Goal: Task Accomplishment & Management: Manage account settings

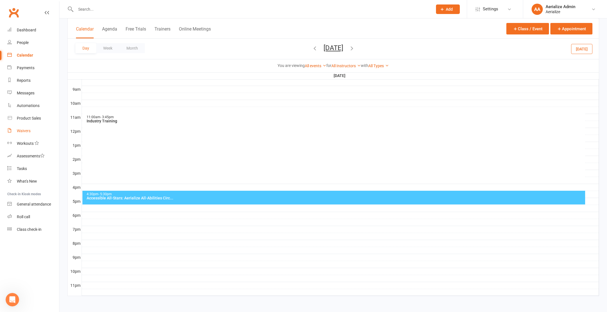
scroll to position [154, 0]
click at [34, 132] on link "Waivers" at bounding box center [33, 131] width 52 height 13
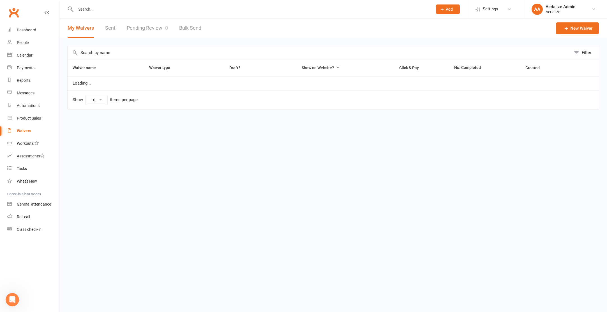
click at [140, 31] on link "Pending Review 0" at bounding box center [147, 28] width 41 height 19
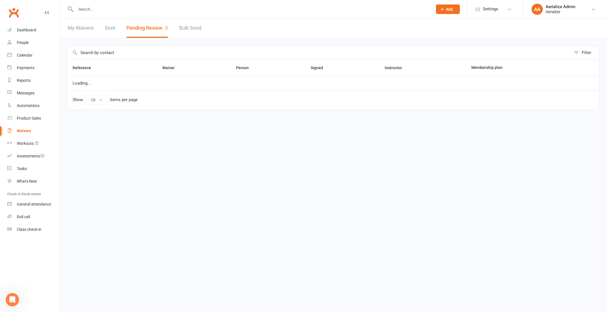
select select "100"
click at [17, 167] on div "Tasks" at bounding box center [22, 169] width 10 height 4
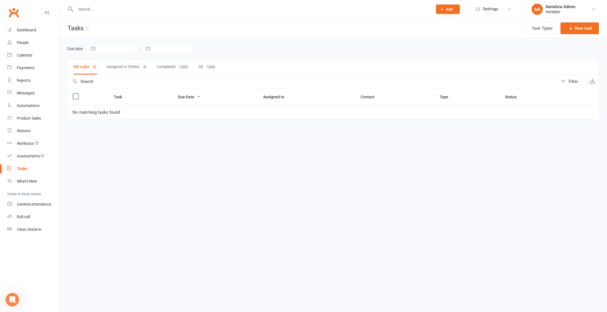
click at [133, 10] on input "text" at bounding box center [251, 9] width 355 height 8
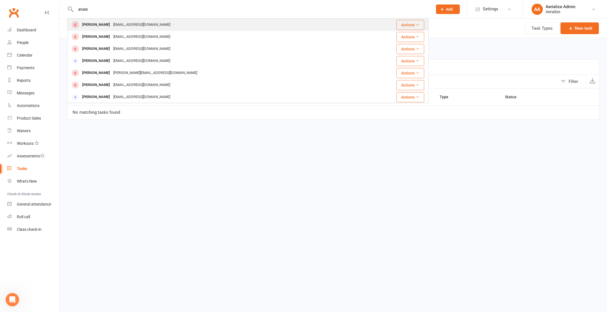
type input "anais"
click at [133, 27] on div "megbyrn@gmail.com" at bounding box center [142, 25] width 60 height 8
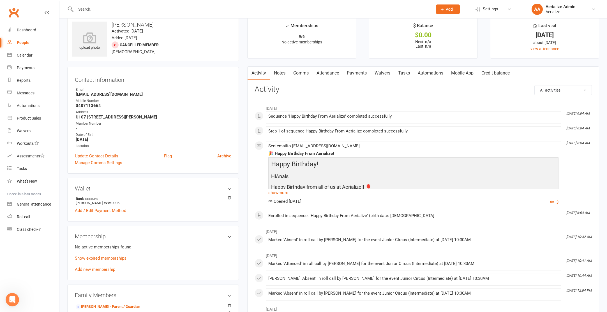
scroll to position [10, 0]
click at [95, 9] on input "text" at bounding box center [251, 9] width 355 height 8
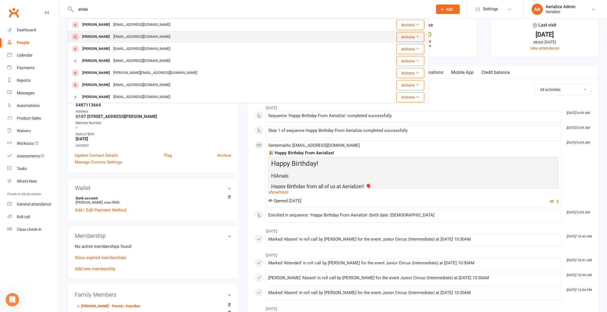
type input "anais"
click at [123, 38] on div "[EMAIL_ADDRESS][DOMAIN_NAME]" at bounding box center [142, 37] width 60 height 8
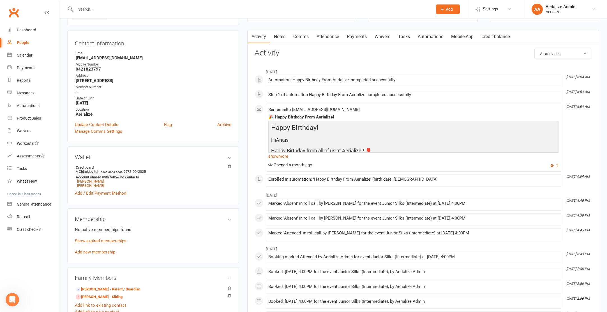
scroll to position [3, 0]
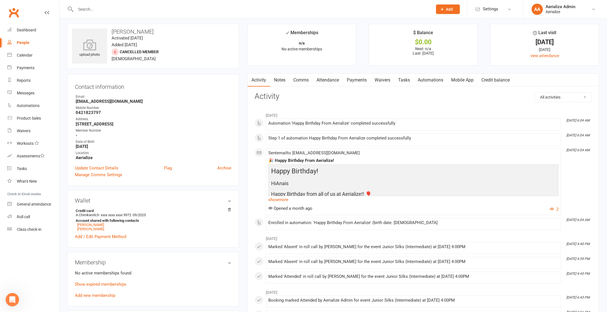
click at [97, 8] on input "text" at bounding box center [251, 9] width 355 height 8
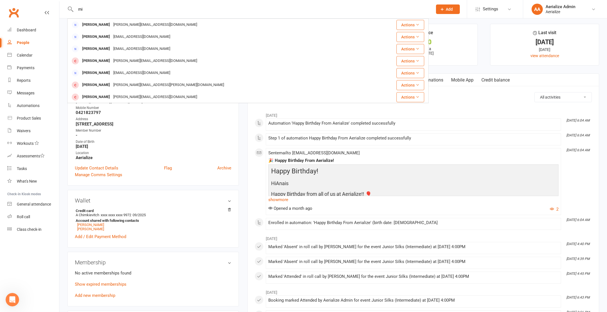
type input "m"
type input "mi"
click at [36, 56] on link "Calendar" at bounding box center [33, 55] width 52 height 13
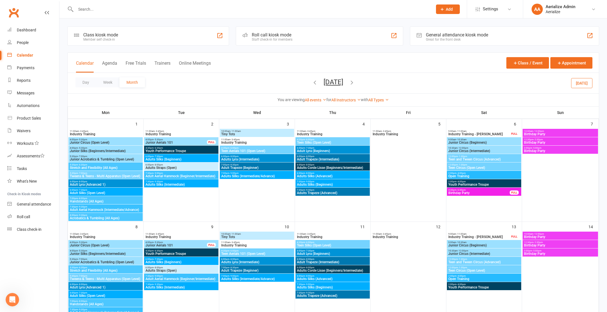
click at [312, 81] on icon "button" at bounding box center [315, 82] width 6 height 6
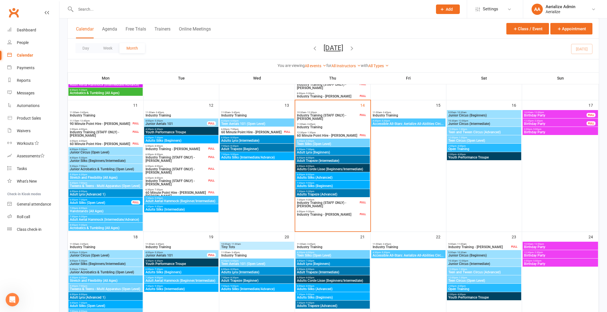
scroll to position [291, 0]
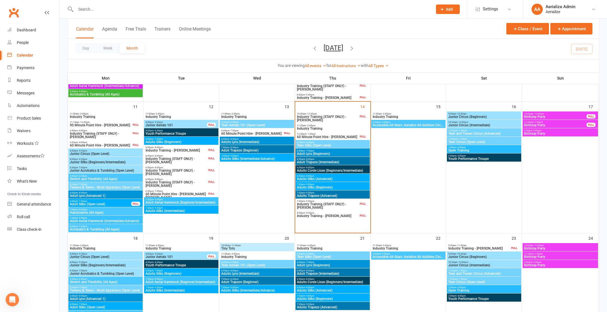
click at [339, 186] on span "Adults Silks (Beginners)" at bounding box center [333, 187] width 72 height 3
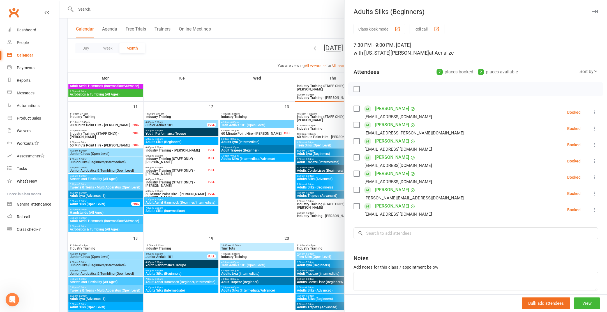
click at [247, 189] on div at bounding box center [333, 156] width 548 height 312
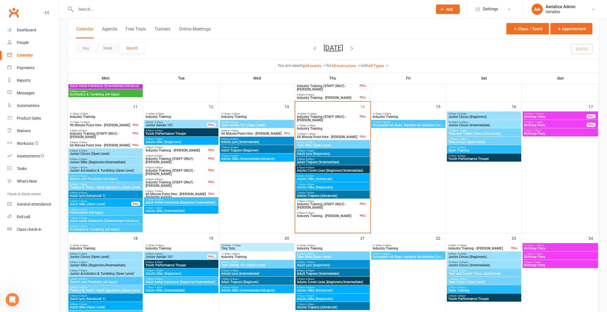
scroll to position [289, 0]
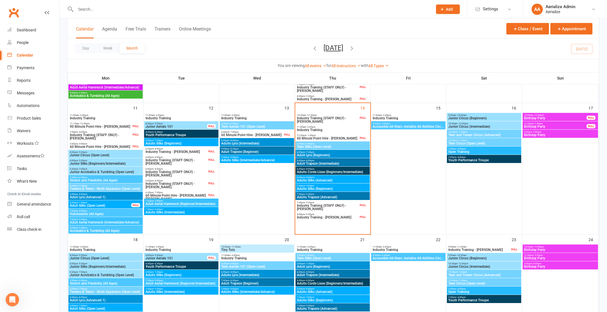
click at [314, 189] on span "Adults Silks (Beginners)" at bounding box center [333, 188] width 72 height 3
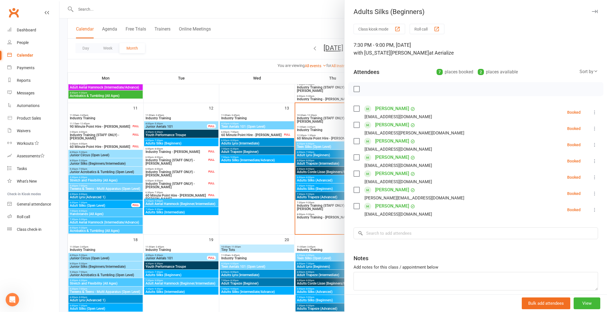
click at [306, 154] on div at bounding box center [333, 156] width 548 height 312
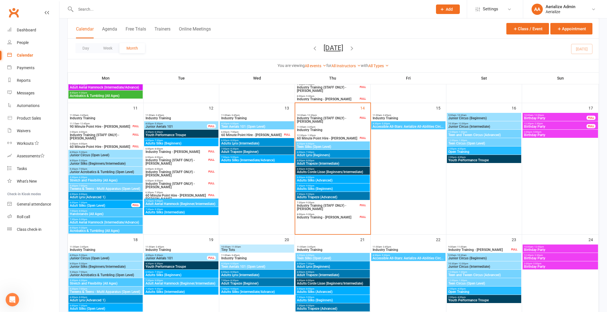
click at [312, 157] on span "Adult Lyra (Beginners)" at bounding box center [333, 155] width 72 height 3
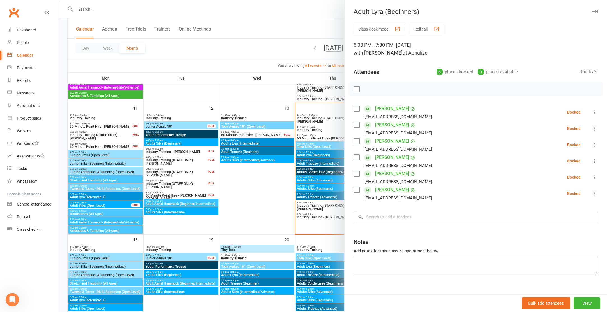
click at [393, 175] on link "Michelle Ridge" at bounding box center [392, 173] width 34 height 9
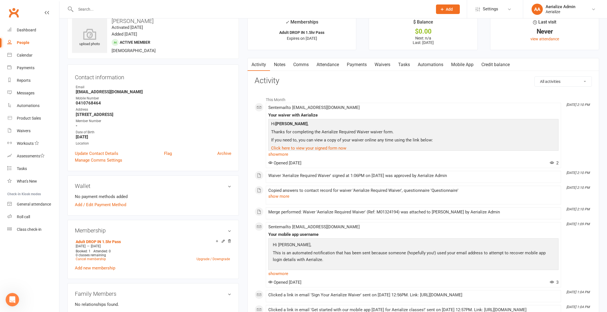
scroll to position [11, 0]
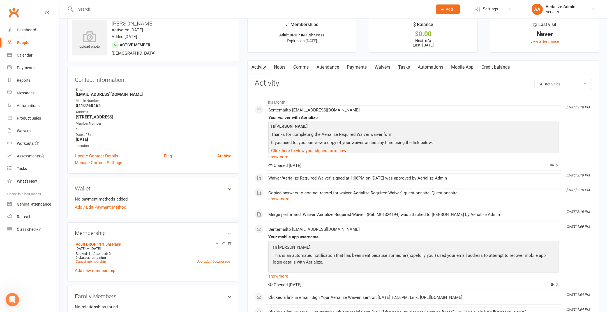
click at [354, 69] on link "Payments" at bounding box center [357, 67] width 28 height 13
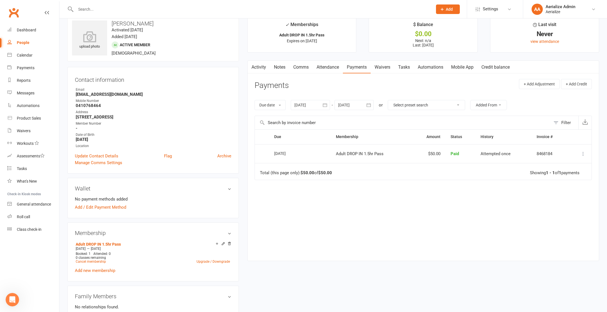
click at [273, 63] on link "Notes" at bounding box center [279, 67] width 19 height 13
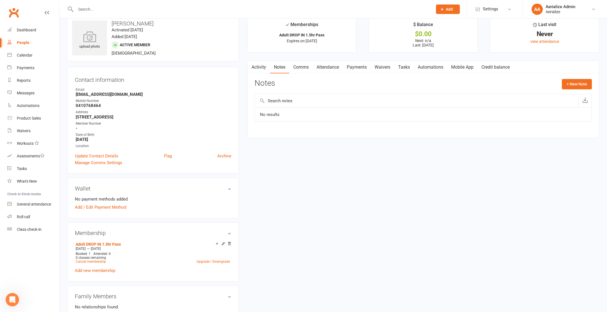
click at [258, 68] on link "Activity" at bounding box center [259, 67] width 22 height 13
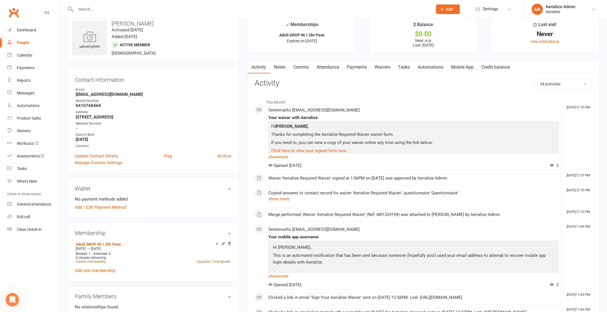
click at [329, 68] on link "Attendance" at bounding box center [328, 67] width 30 height 13
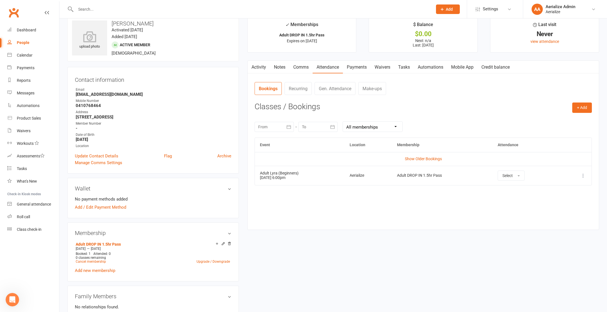
click at [582, 175] on icon at bounding box center [584, 176] width 6 height 6
click at [565, 208] on link "Remove booking" at bounding box center [559, 209] width 56 height 11
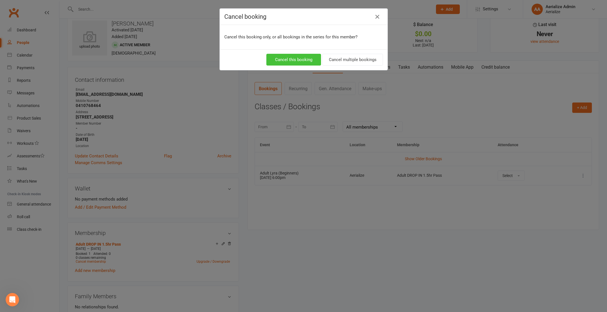
click at [309, 62] on button "Cancel this booking" at bounding box center [293, 60] width 55 height 12
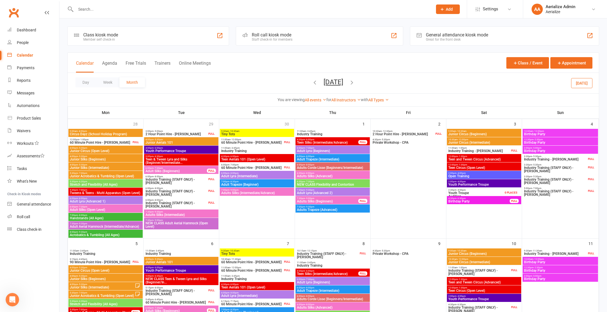
click at [101, 11] on input "text" at bounding box center [251, 9] width 355 height 8
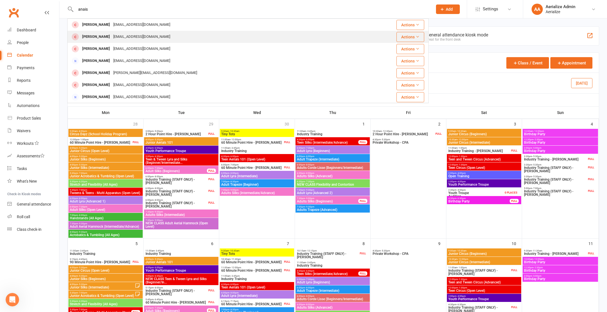
type input "anais"
click at [152, 35] on div "Anais Jenoc a.chimkievitch@gmail.com" at bounding box center [221, 37] width 307 height 12
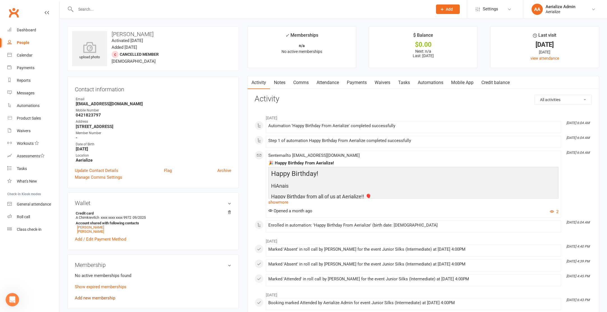
click at [89, 297] on link "Add new membership" at bounding box center [95, 298] width 40 height 5
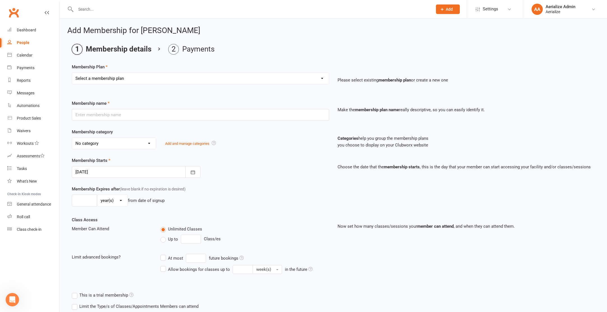
click at [131, 79] on select "Select a membership plan Create new Membership Plan Tiny Tots DROP IN Tiny Tots…" at bounding box center [200, 78] width 257 height 11
select select "3"
click at [72, 73] on select "Select a membership plan Create new Membership Plan Tiny Tots DROP IN Tiny Tots…" at bounding box center [200, 78] width 257 height 11
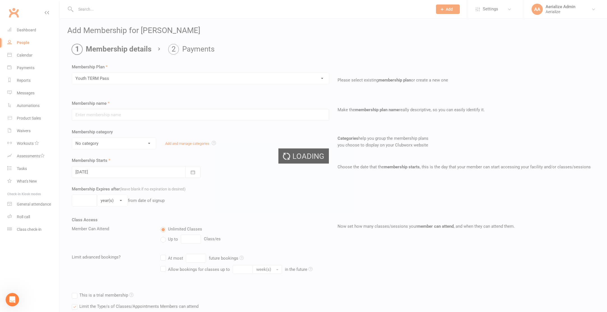
type input "Youth TERM Pass"
select select "10"
type input "12"
select select "1"
type input "1"
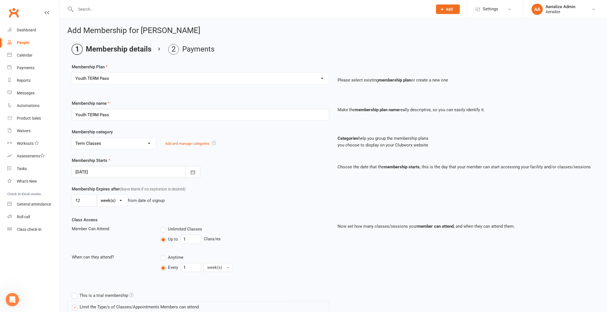
type input "[DATE]"
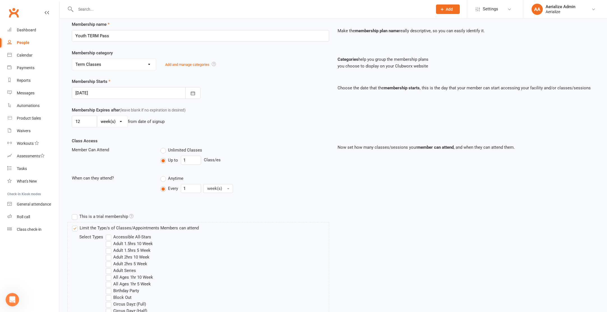
scroll to position [80, 0]
drag, startPoint x: 91, startPoint y: 119, endPoint x: 65, endPoint y: 122, distance: 25.4
click at [65, 122] on div "Add Membership for Anais Jenoc Membership details Payments Membership Plan Sele…" at bounding box center [333, 213] width 548 height 548
type input "7"
click at [194, 157] on input "1" at bounding box center [191, 159] width 20 height 9
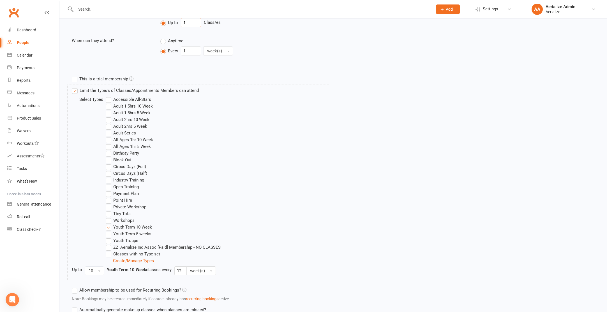
scroll to position [217, 0]
click at [95, 270] on button "10" at bounding box center [94, 270] width 19 height 9
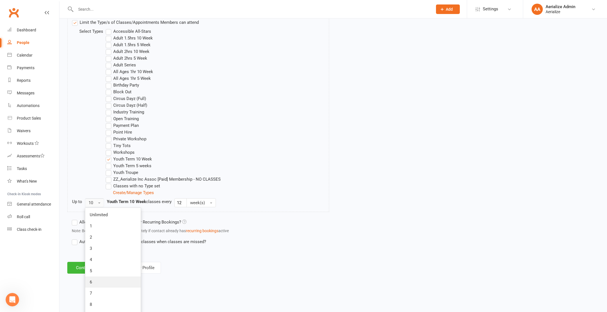
scroll to position [289, 0]
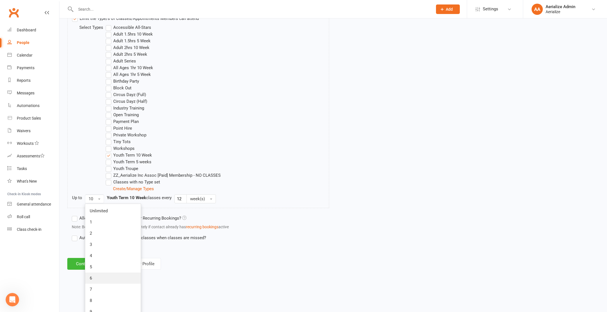
click at [99, 279] on link "6" at bounding box center [113, 278] width 56 height 11
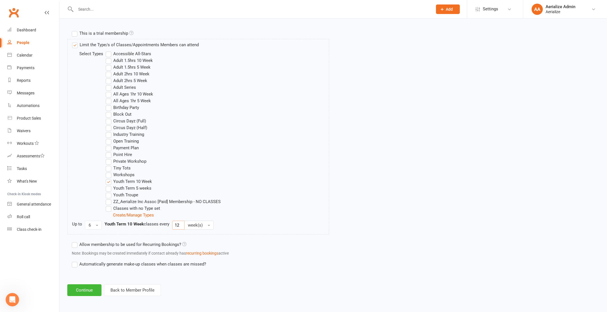
click at [180, 225] on input "12" at bounding box center [178, 225] width 12 height 9
click at [179, 225] on input "12" at bounding box center [178, 225] width 12 height 9
type input "1"
type input "7"
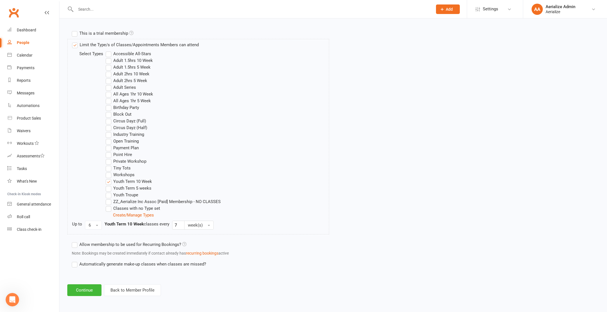
click at [170, 257] on div "Allow membership to be used for Recurring Bookings? Note: Bookings may be creat…" at bounding box center [264, 250] width 395 height 22
click at [91, 289] on button "Continue" at bounding box center [84, 291] width 34 height 12
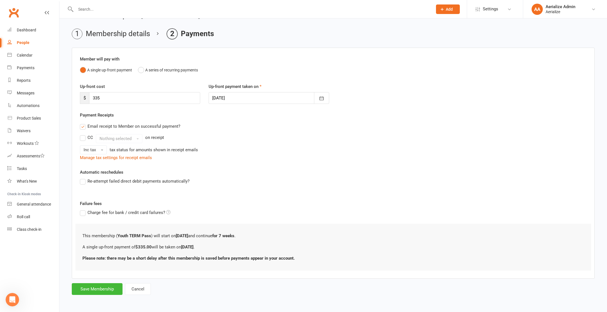
scroll to position [0, 0]
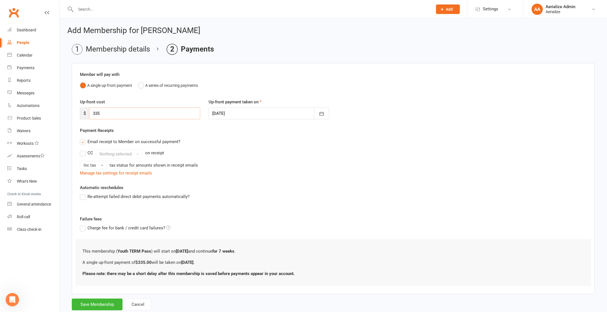
click at [106, 113] on input "335" at bounding box center [144, 114] width 111 height 12
type input "275"
click at [265, 130] on div "Payment Receipts Email receipt to Member on successful payment? CC Nothing sele…" at bounding box center [333, 151] width 507 height 49
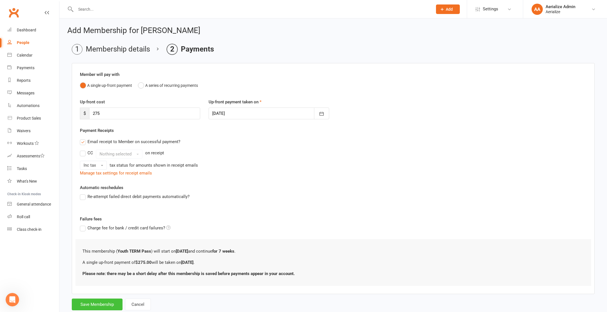
click at [107, 304] on button "Save Membership" at bounding box center [97, 305] width 51 height 12
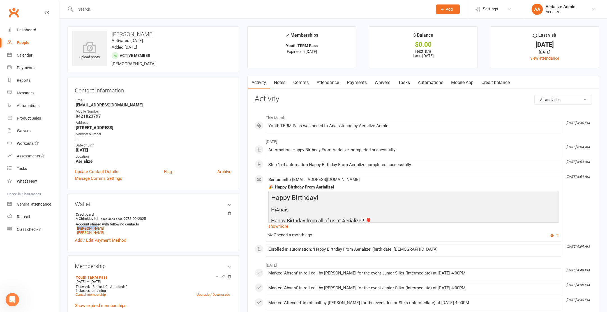
click at [361, 86] on link "Payments" at bounding box center [357, 82] width 28 height 13
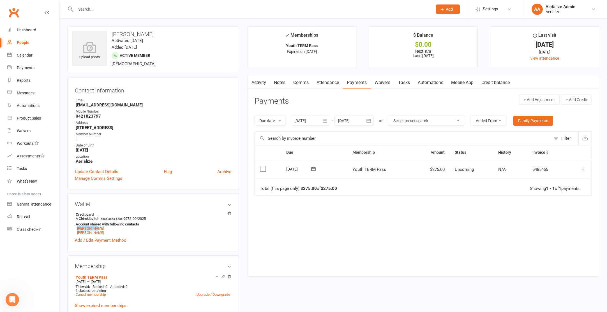
click at [583, 167] on icon at bounding box center [584, 170] width 6 height 6
click at [571, 245] on link "Process now" at bounding box center [559, 247] width 56 height 11
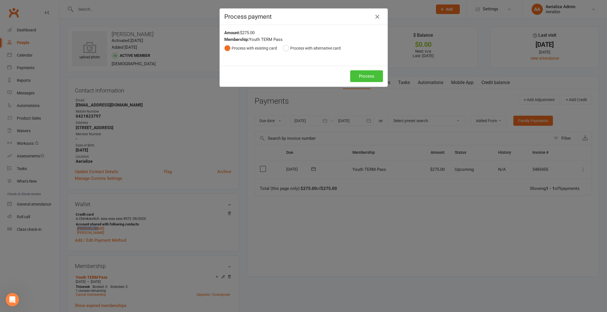
click at [368, 78] on button "Process" at bounding box center [366, 76] width 33 height 12
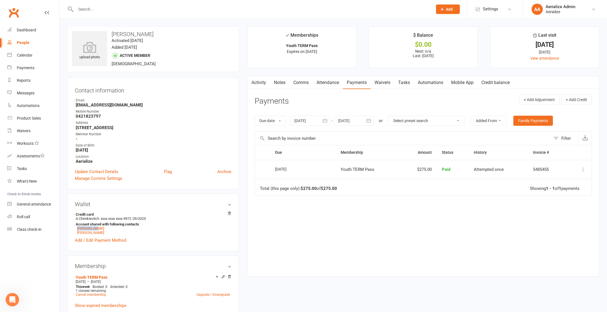
click at [328, 84] on link "Attendance" at bounding box center [328, 82] width 30 height 13
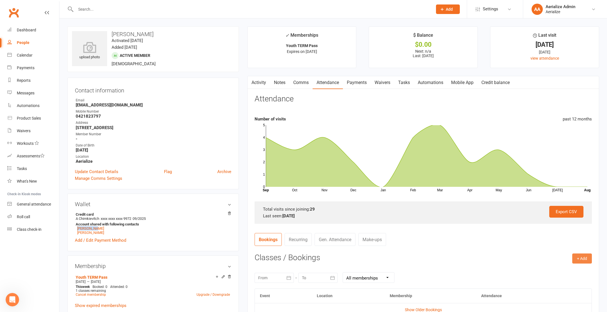
click at [586, 258] on button "+ Add" at bounding box center [583, 259] width 20 height 10
click at [577, 267] on link "Book Event" at bounding box center [564, 271] width 56 height 11
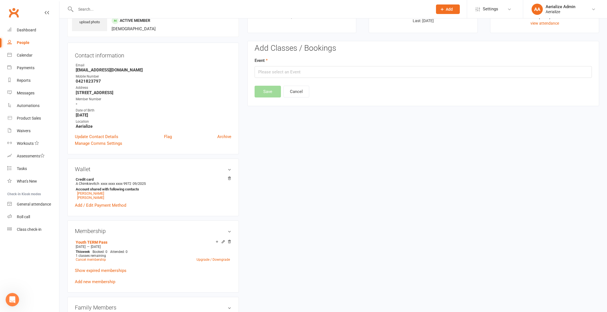
scroll to position [48, 0]
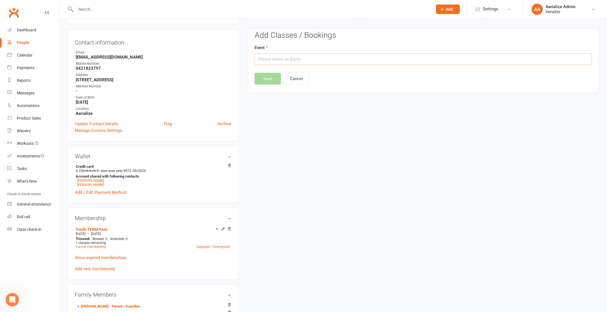
click at [303, 59] on input "text" at bounding box center [423, 59] width 337 height 12
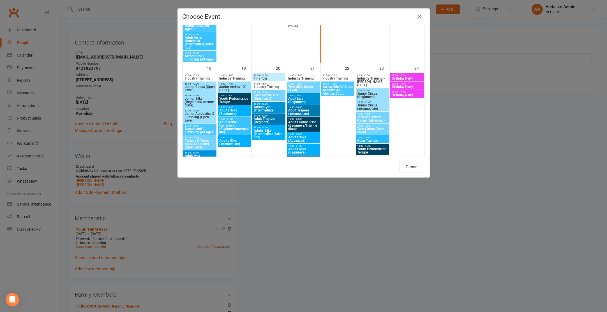
scroll to position [604, 0]
click at [206, 96] on span "16:00 - 17:30" at bounding box center [200, 95] width 31 height 3
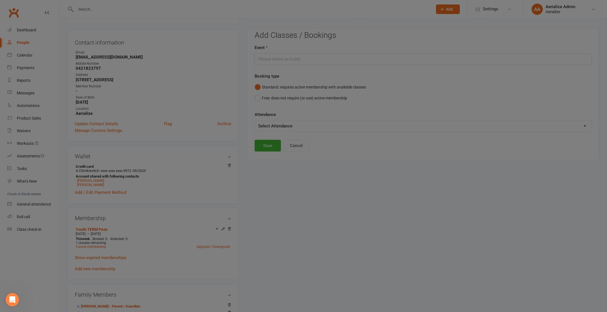
scroll to position [602, 0]
type input "Junior Silks (Beginners/Intermediate) - Aug 18, 2025 4:00:00 PM"
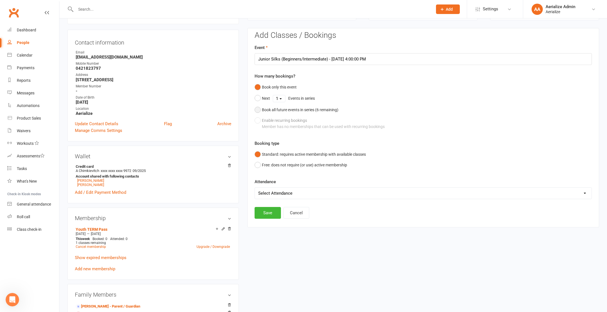
drag, startPoint x: 307, startPoint y: 108, endPoint x: 302, endPoint y: 115, distance: 8.2
click at [307, 108] on div "Book all future events in series ( 6 remaining)" at bounding box center [300, 110] width 77 height 6
click at [267, 186] on button "Save" at bounding box center [268, 185] width 26 height 12
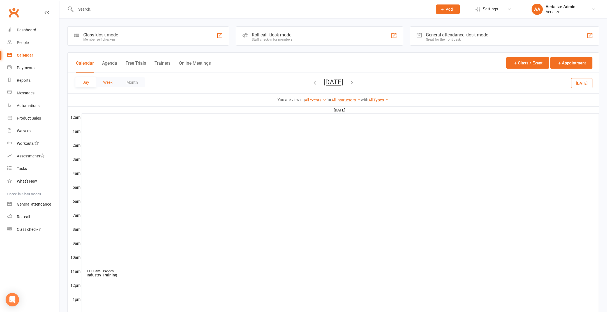
click at [107, 79] on button "Week" at bounding box center [107, 82] width 23 height 10
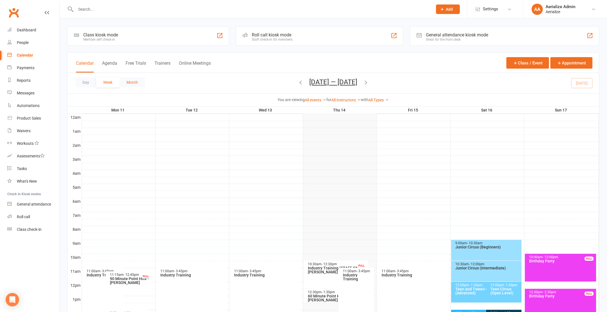
click at [137, 83] on button "Month" at bounding box center [132, 82] width 26 height 10
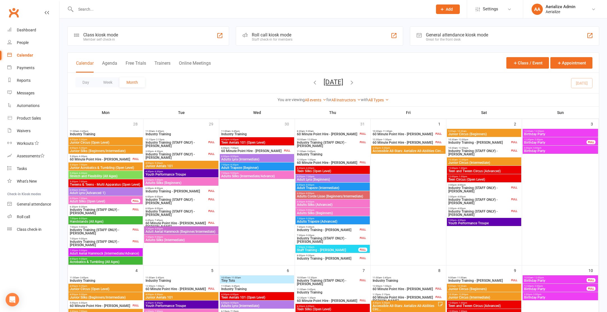
click at [312, 82] on icon "button" at bounding box center [315, 82] width 6 height 6
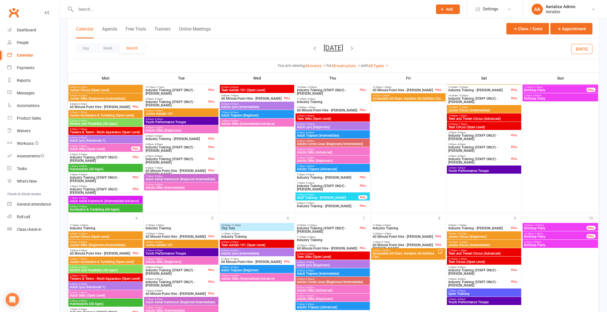
scroll to position [534, 0]
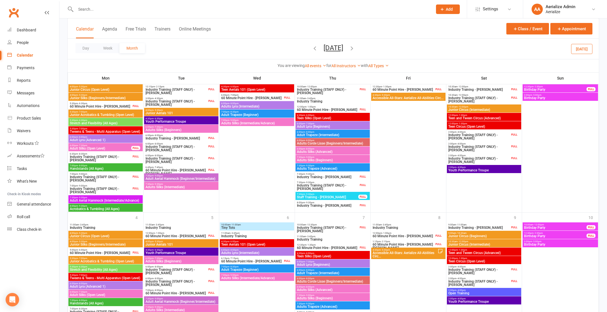
click at [355, 46] on icon "button" at bounding box center [352, 48] width 6 height 6
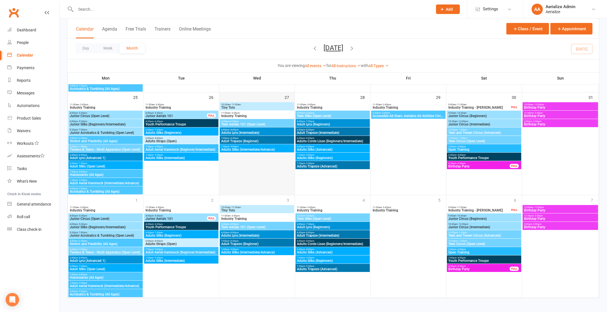
scroll to position [537, 0]
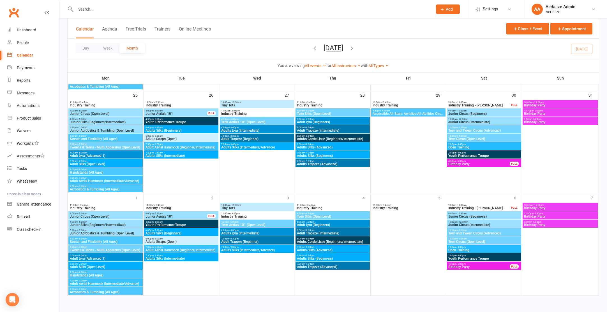
click at [355, 47] on icon "button" at bounding box center [352, 48] width 6 height 6
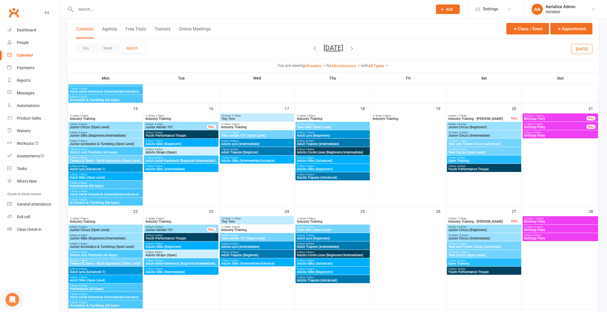
scroll to position [362, 0]
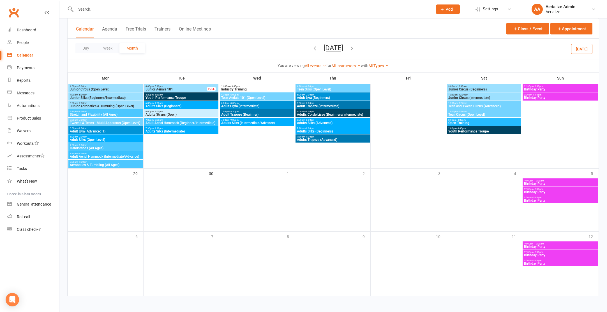
click at [112, 96] on span "Junior Silks (Beginners/Intermediate)" at bounding box center [106, 97] width 72 height 3
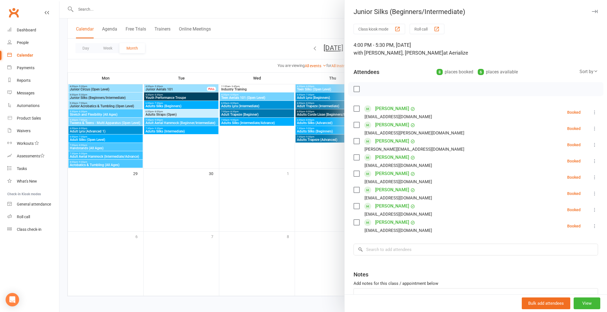
click at [187, 193] on div at bounding box center [333, 156] width 548 height 312
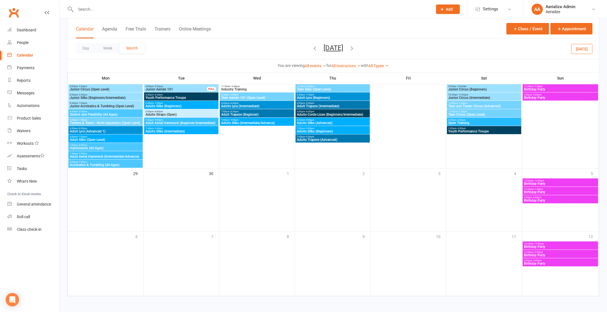
click at [92, 5] on input "text" at bounding box center [251, 9] width 355 height 8
click at [312, 49] on icon "button" at bounding box center [315, 48] width 6 height 6
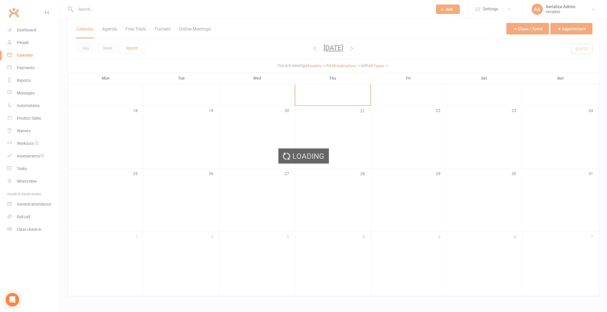
click at [300, 49] on div "Loading" at bounding box center [303, 156] width 607 height 312
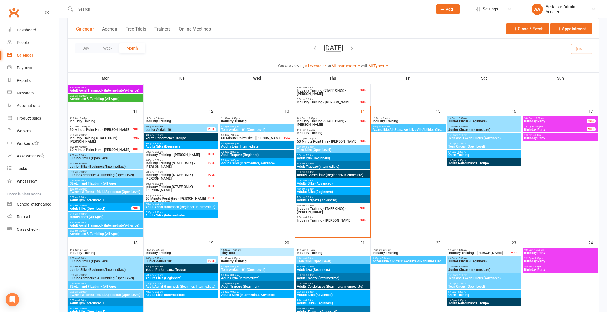
click at [300, 49] on ui-view "Prospect Member Non-attending contact Class / event Appointment Task Membership…" at bounding box center [303, 135] width 607 height 840
click at [312, 47] on icon "button" at bounding box center [315, 48] width 6 height 6
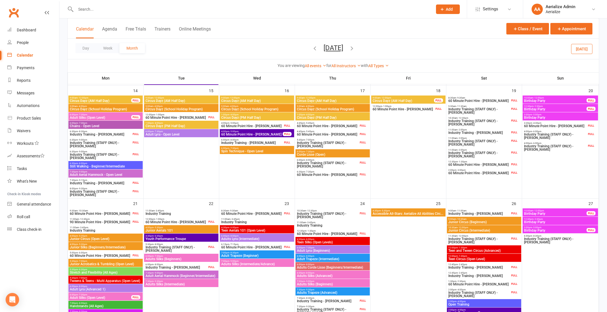
click at [312, 47] on icon "button" at bounding box center [315, 48] width 6 height 6
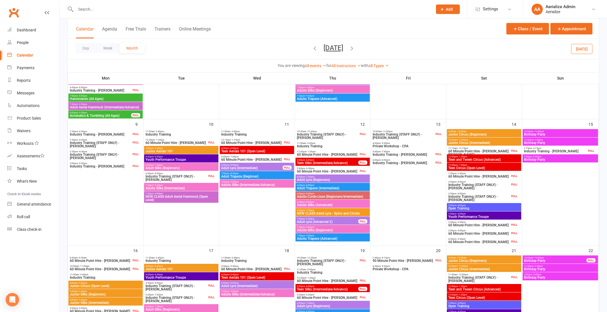
click at [312, 47] on icon "button" at bounding box center [315, 48] width 6 height 6
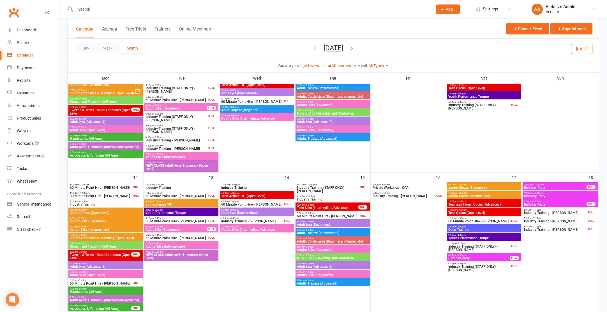
scroll to position [259, 0]
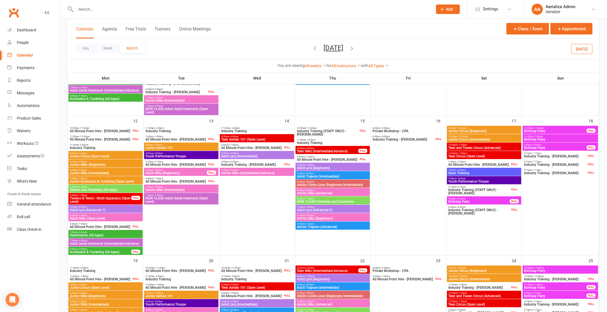
click at [355, 49] on icon "button" at bounding box center [352, 48] width 6 height 6
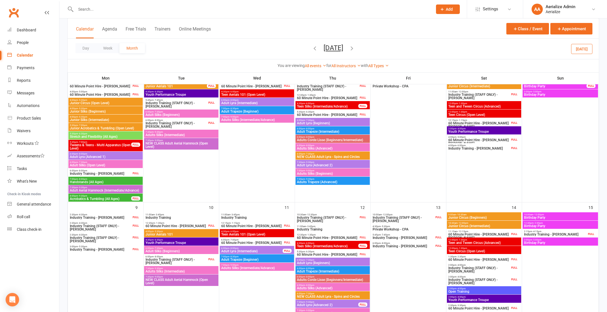
scroll to position [178, 0]
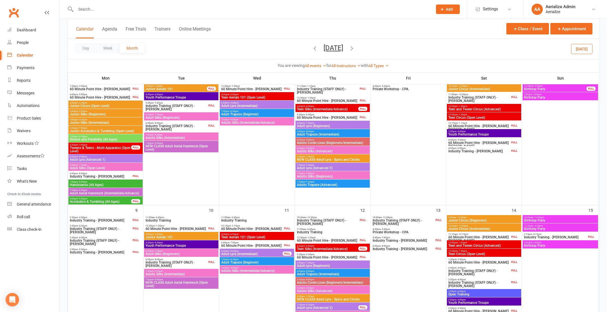
click at [102, 111] on span "4:00pm - 5:30pm" at bounding box center [106, 111] width 72 height 3
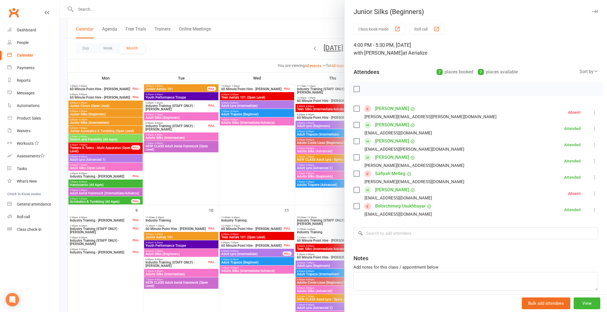
click at [404, 206] on link "Bolorchimeg Usukhbayar" at bounding box center [400, 206] width 50 height 9
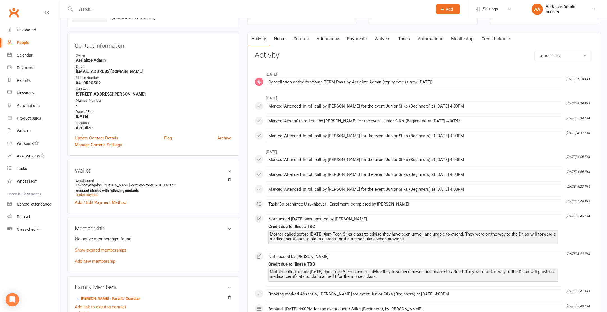
scroll to position [46, 0]
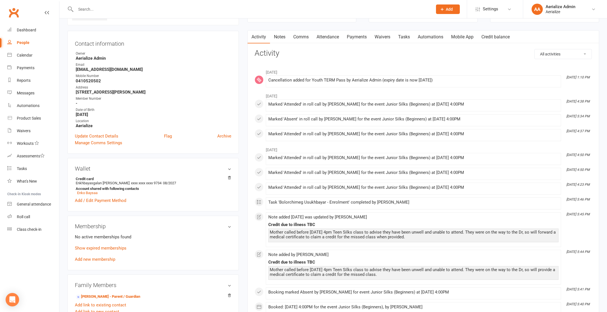
click at [284, 37] on link "Notes" at bounding box center [279, 37] width 19 height 13
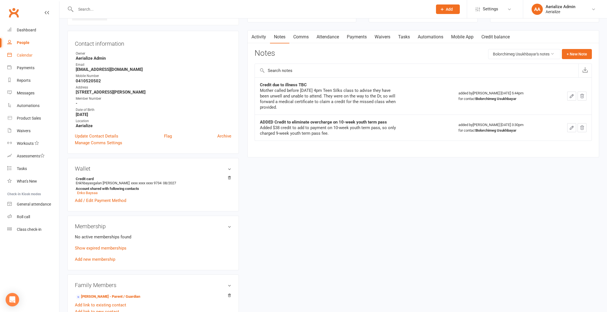
click at [20, 53] on div "Calendar" at bounding box center [25, 55] width 16 height 4
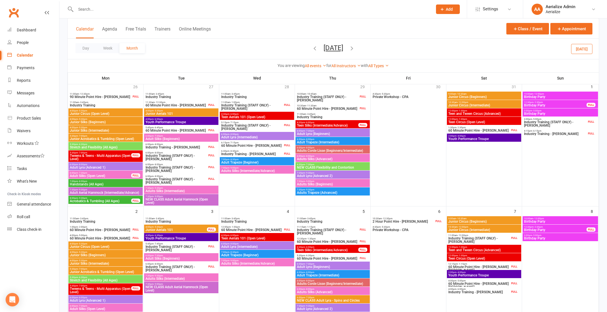
scroll to position [38, 0]
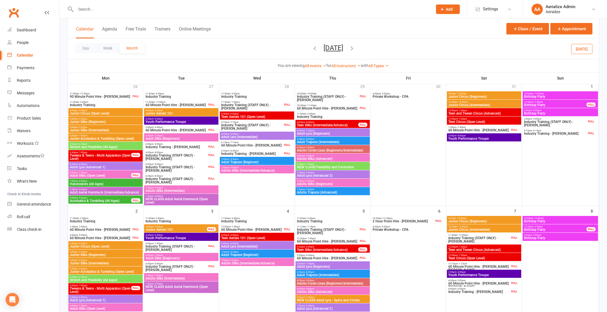
click at [340, 125] on span "Teen Silks (Intermediate/Advance)" at bounding box center [328, 125] width 62 height 3
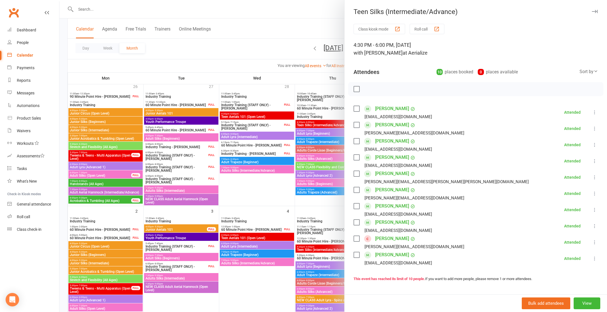
click at [274, 196] on div at bounding box center [333, 156] width 548 height 312
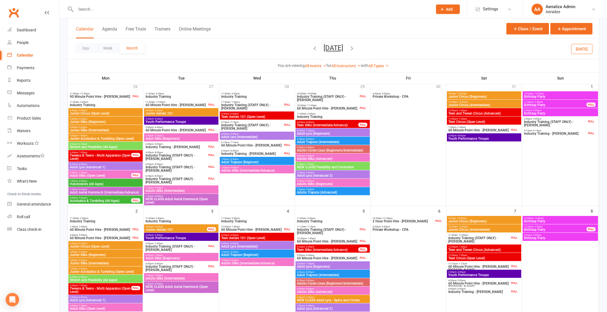
click at [312, 48] on icon "button" at bounding box center [315, 48] width 6 height 6
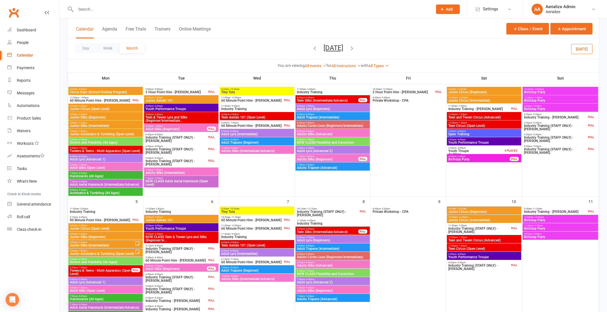
click at [312, 48] on icon "button" at bounding box center [315, 48] width 6 height 6
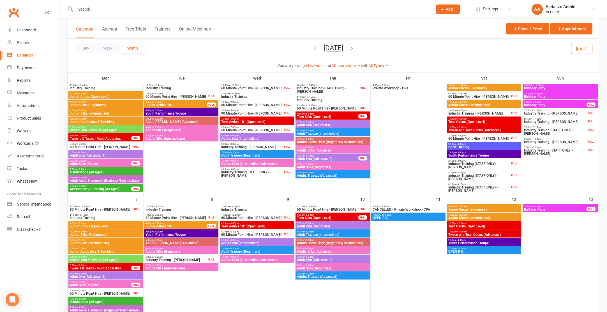
scroll to position [45, 0]
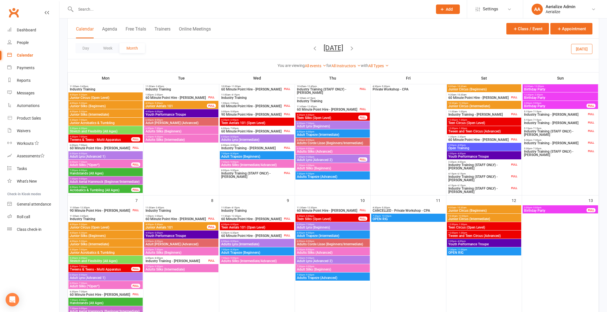
click at [355, 46] on icon "button" at bounding box center [352, 48] width 6 height 6
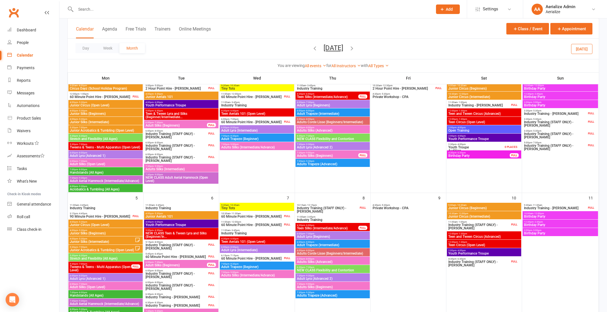
scroll to position [47, 0]
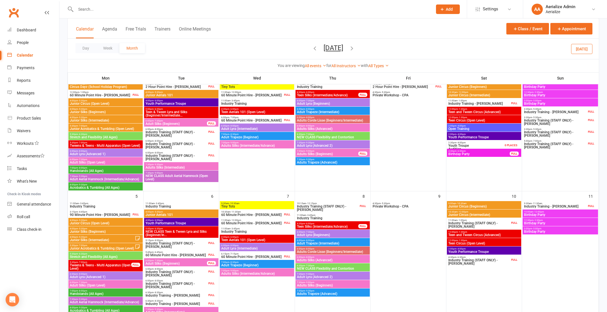
click at [114, 240] on span "Junior Silks (Intermediate)" at bounding box center [102, 240] width 65 height 3
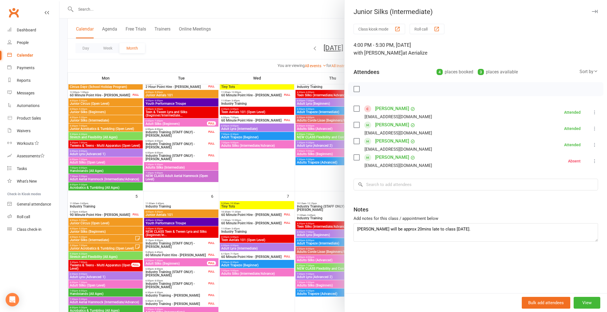
click at [112, 250] on div at bounding box center [333, 156] width 548 height 312
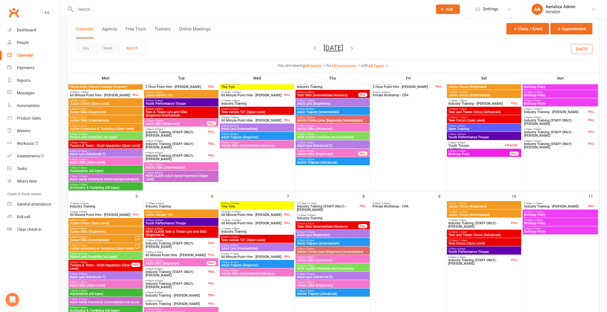
click at [114, 249] on span "Junior Acrobatics & Tumbling (Open Level)" at bounding box center [102, 248] width 65 height 3
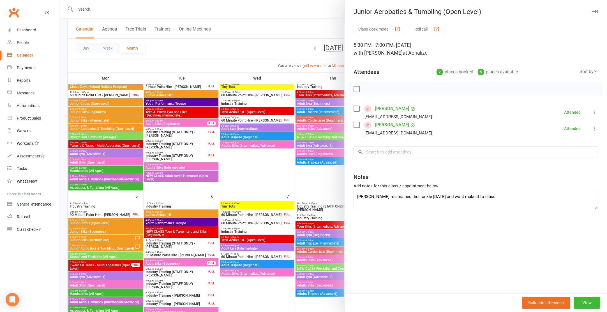
click at [110, 225] on div at bounding box center [333, 156] width 548 height 312
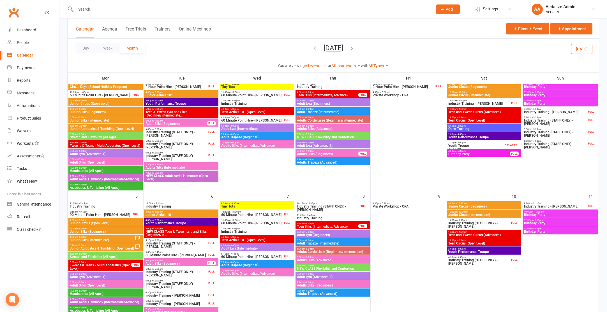
click at [111, 224] on span "Junior Circus (Open Level)" at bounding box center [106, 223] width 72 height 3
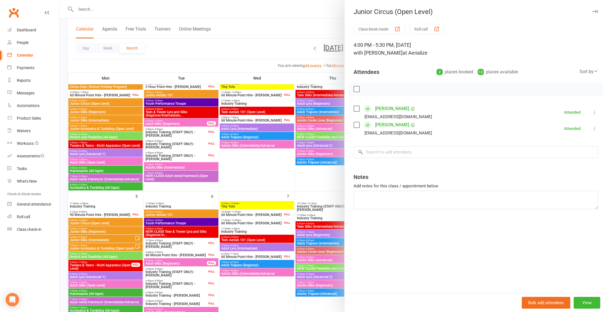
click at [104, 231] on div at bounding box center [333, 156] width 548 height 312
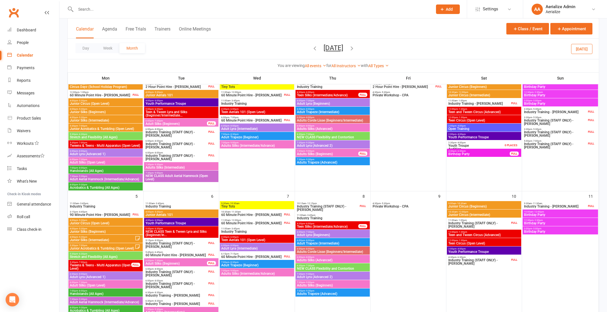
click at [104, 232] on span "Junior Silks (Beginners)" at bounding box center [106, 231] width 72 height 3
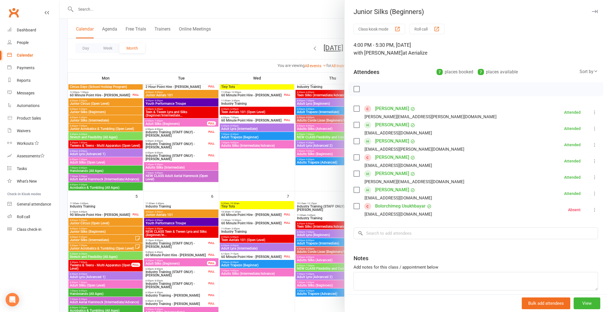
click at [375, 173] on link "Zia Jyubeh" at bounding box center [392, 173] width 34 height 9
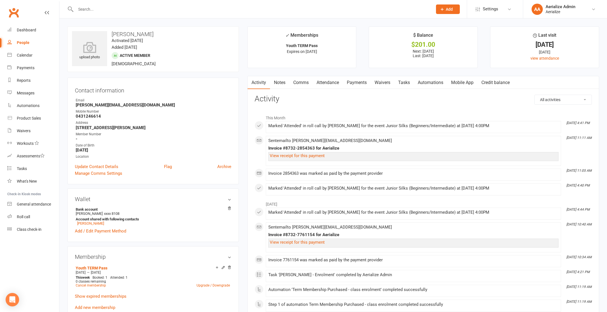
click at [326, 82] on link "Attendance" at bounding box center [328, 82] width 30 height 13
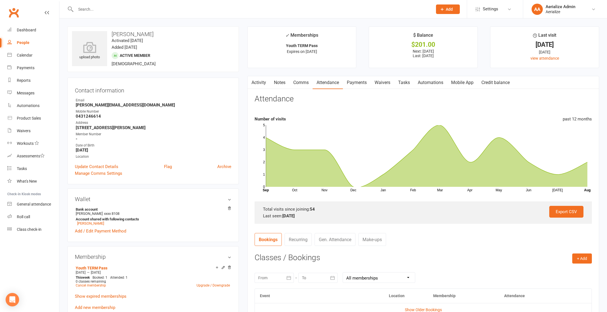
click at [286, 85] on link "Notes" at bounding box center [279, 82] width 19 height 13
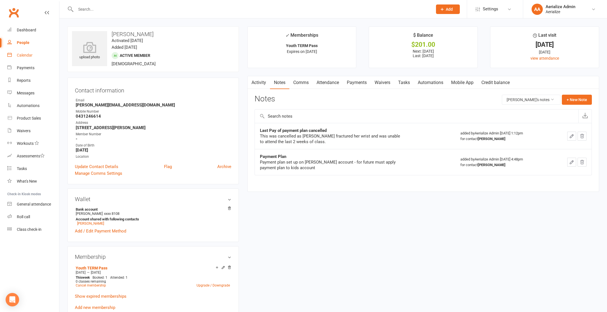
click at [22, 54] on div "Calendar" at bounding box center [25, 55] width 16 height 4
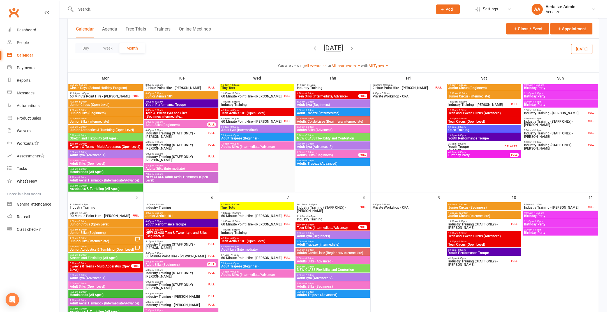
scroll to position [48, 0]
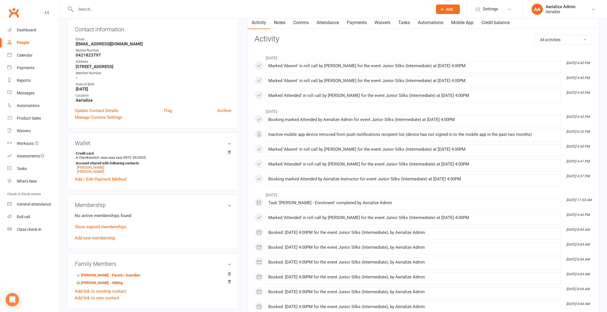
scroll to position [63, 0]
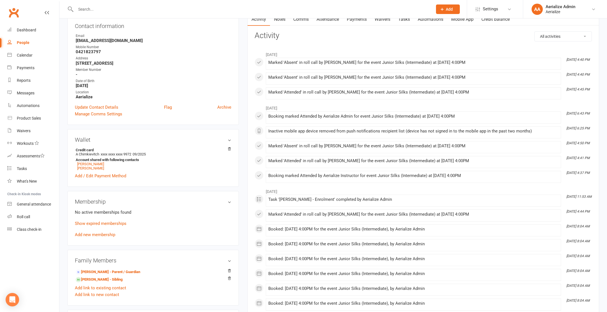
click at [100, 236] on link "Add new membership" at bounding box center [95, 235] width 40 height 5
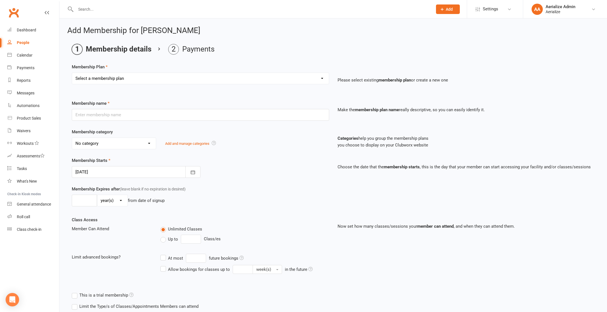
click at [114, 78] on select "Select a membership plan Create new Membership Plan Tiny Tots DROP IN Tiny Tots…" at bounding box center [200, 78] width 257 height 11
select select "3"
click at [72, 73] on select "Select a membership plan Create new Membership Plan Tiny Tots DROP IN Tiny Tots…" at bounding box center [200, 78] width 257 height 11
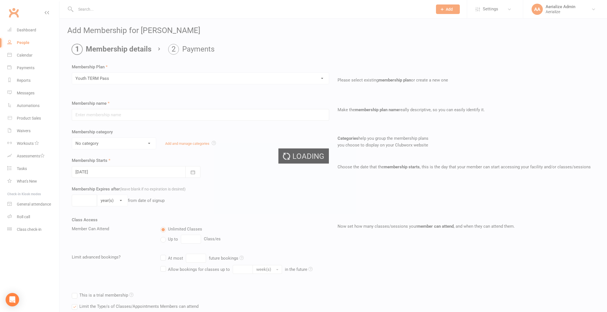
type input "Youth TERM Pass"
select select "10"
type input "12"
select select "1"
type input "1"
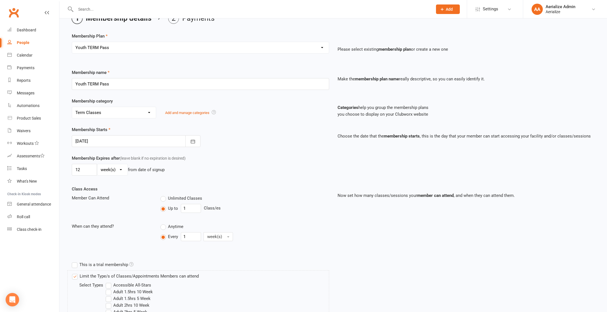
scroll to position [34, 0]
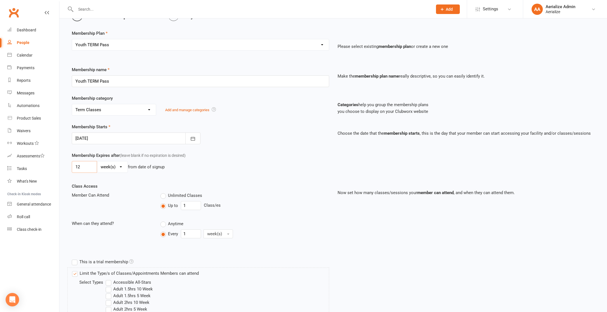
click at [84, 166] on input "12" at bounding box center [84, 167] width 25 height 12
type input "7"
click at [155, 183] on div "Class Access Member Can Attend Unlimited Classes Up to 1 Class/es When can they…" at bounding box center [201, 216] width 266 height 66
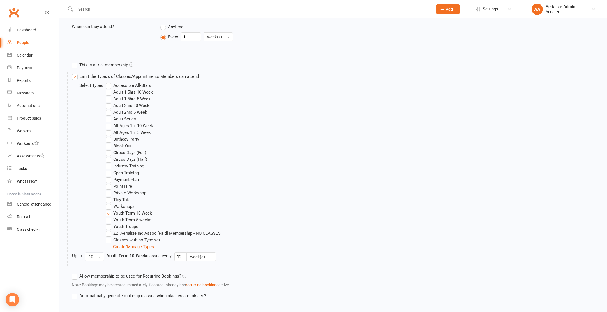
scroll to position [246, 0]
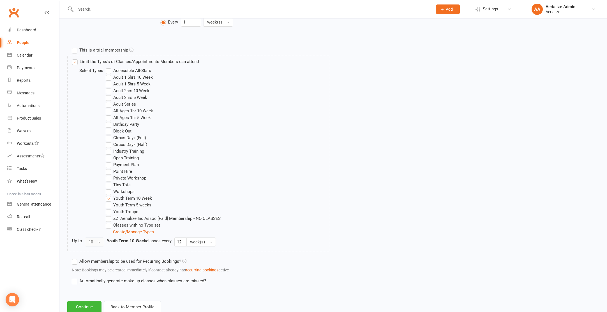
drag, startPoint x: 97, startPoint y: 241, endPoint x: 92, endPoint y: 237, distance: 6.4
click at [97, 241] on button "10" at bounding box center [94, 242] width 19 height 9
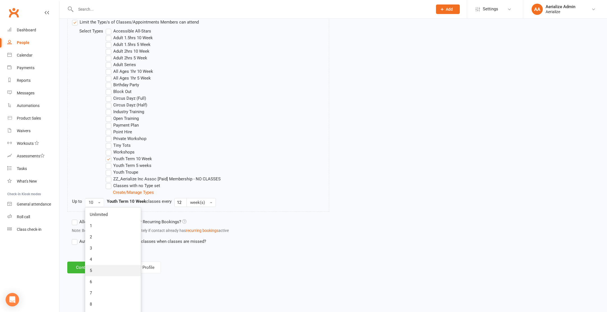
click at [96, 269] on link "5" at bounding box center [113, 270] width 56 height 11
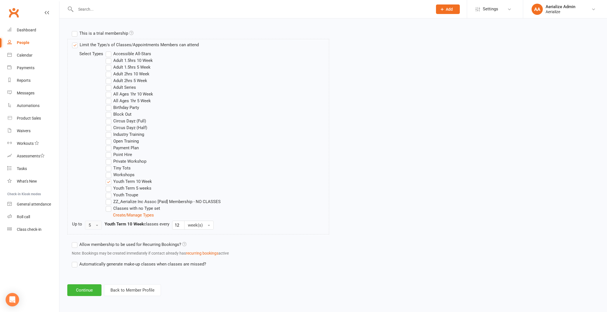
scroll to position [263, 0]
click at [176, 225] on input "12" at bounding box center [178, 225] width 12 height 9
click at [176, 224] on input "12" at bounding box center [178, 225] width 12 height 9
type input "6"
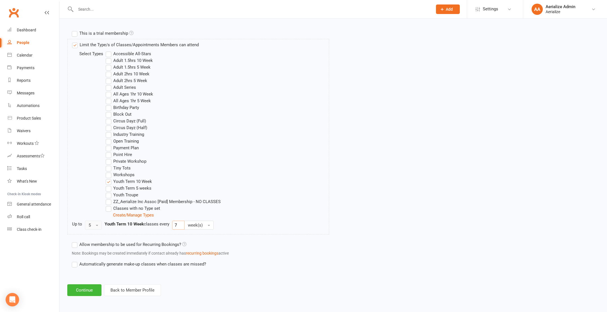
type input "7"
click at [95, 227] on button "5" at bounding box center [93, 225] width 17 height 9
click at [182, 236] on div "Limit the Type/s of Classes/Appointments Members can attend Select Types Access…" at bounding box center [201, 139] width 266 height 200
click at [94, 291] on button "Continue" at bounding box center [84, 291] width 34 height 12
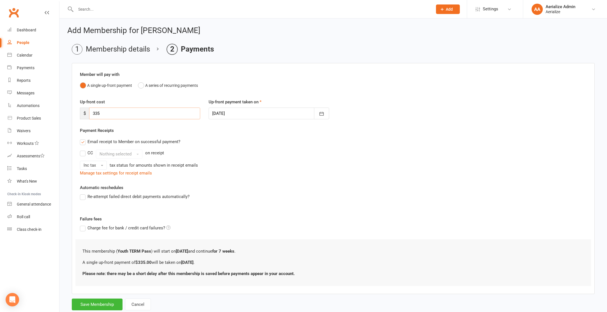
click at [114, 114] on input "335" at bounding box center [144, 114] width 111 height 12
click at [113, 114] on input "335" at bounding box center [144, 114] width 111 height 12
click at [113, 114] on input "2" at bounding box center [144, 114] width 111 height 12
type input "275"
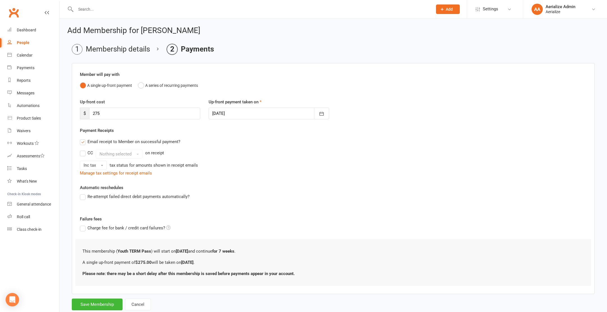
drag, startPoint x: 219, startPoint y: 197, endPoint x: 196, endPoint y: 238, distance: 46.6
click at [219, 197] on div "Re-attempt failed direct debit payments automatically?" at bounding box center [333, 197] width 507 height 7
click at [83, 309] on button "Save Membership" at bounding box center [97, 305] width 51 height 12
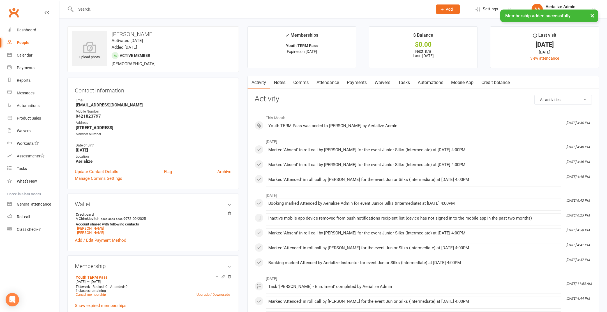
click at [360, 82] on link "Payments" at bounding box center [357, 82] width 28 height 13
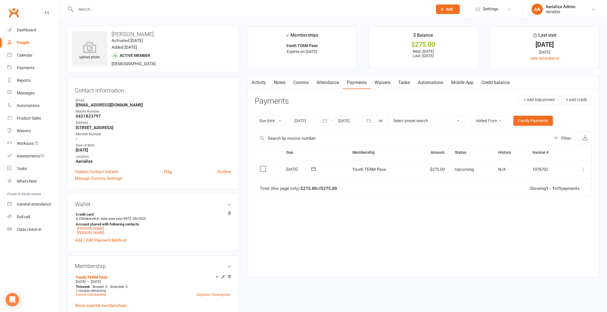
click at [584, 172] on icon at bounding box center [584, 170] width 6 height 6
click at [571, 236] on link "Process now" at bounding box center [559, 236] width 56 height 11
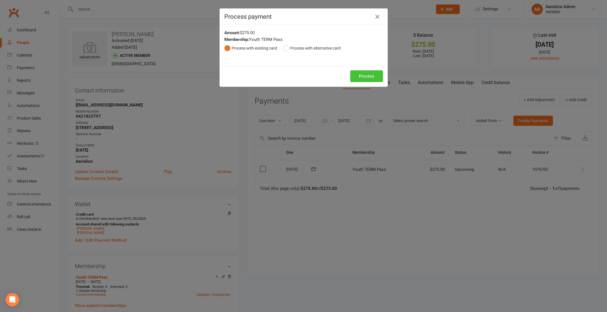
click at [381, 80] on button "Process" at bounding box center [366, 76] width 33 height 12
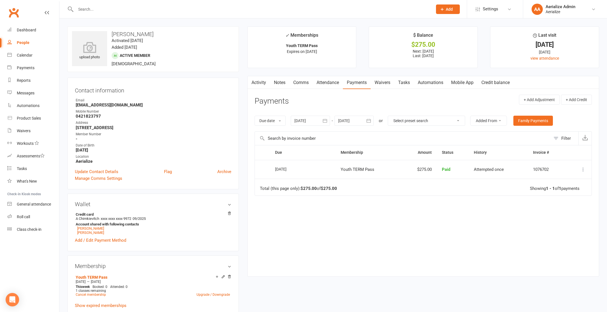
click at [417, 96] on header "Payments + Add Adjustment + Add Credit" at bounding box center [423, 102] width 337 height 15
click at [333, 81] on link "Attendance" at bounding box center [328, 82] width 30 height 13
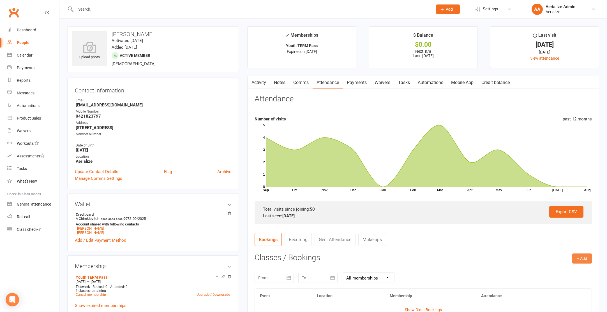
click at [580, 258] on button "+ Add" at bounding box center [583, 259] width 20 height 10
click at [574, 272] on link "Book Event" at bounding box center [564, 271] width 56 height 11
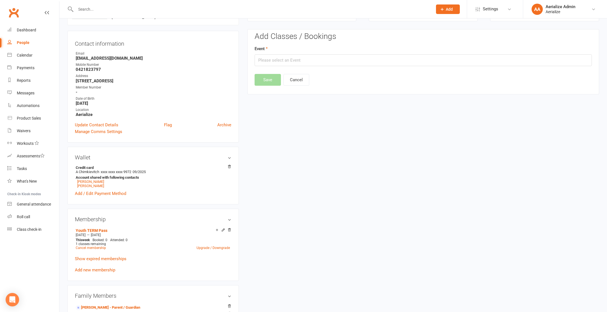
scroll to position [48, 0]
click at [311, 60] on input "text" at bounding box center [423, 59] width 337 height 12
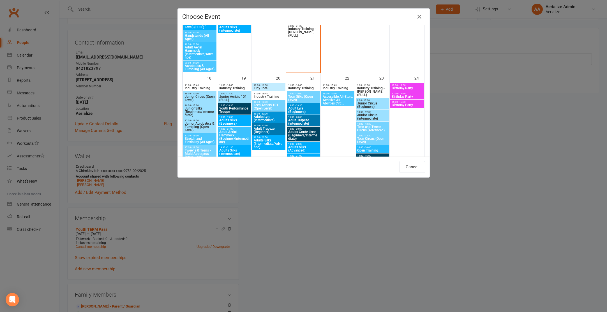
scroll to position [595, 0]
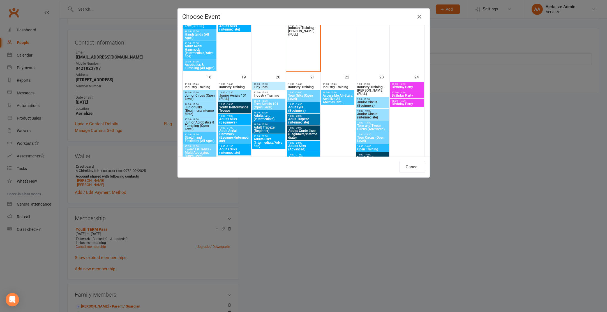
click at [206, 111] on span "Junior Silks (Beginners/Intermediate)" at bounding box center [200, 111] width 31 height 10
type input "Junior Silks (Beginners/Intermediate) - Aug 18, 2025 4:00:00 PM"
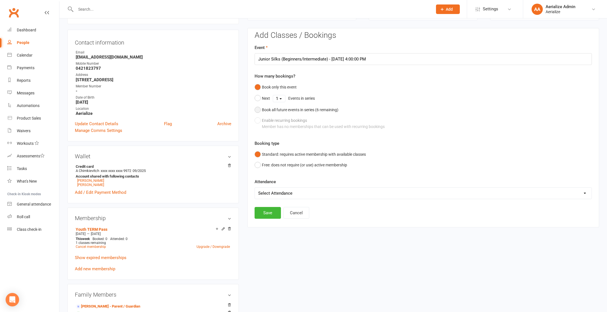
drag, startPoint x: 321, startPoint y: 109, endPoint x: 315, endPoint y: 111, distance: 6.6
click at [321, 109] on div "Book all future events in series ( 6 remaining)" at bounding box center [300, 110] width 77 height 6
click at [274, 180] on button "Save" at bounding box center [268, 185] width 26 height 12
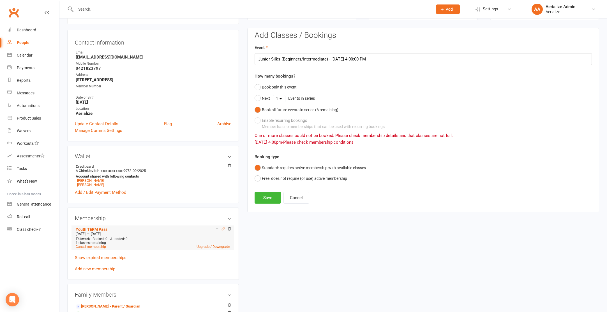
click at [222, 227] on icon at bounding box center [223, 229] width 4 height 4
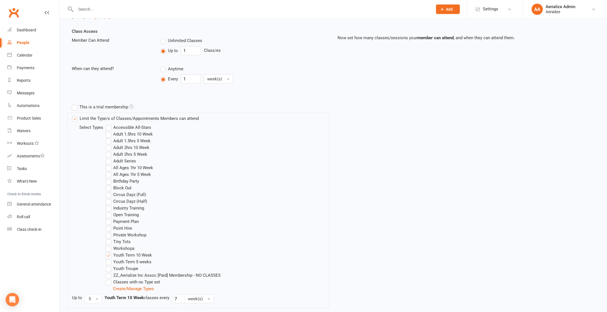
scroll to position [310, 0]
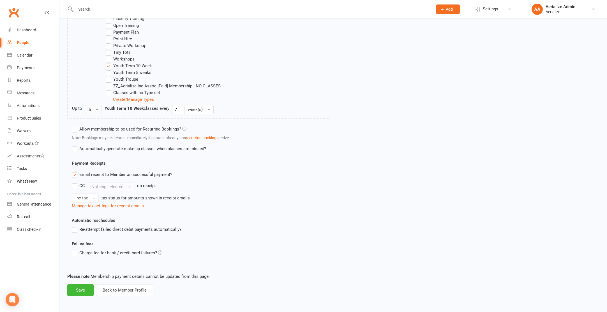
click at [100, 111] on button "5" at bounding box center [93, 109] width 17 height 9
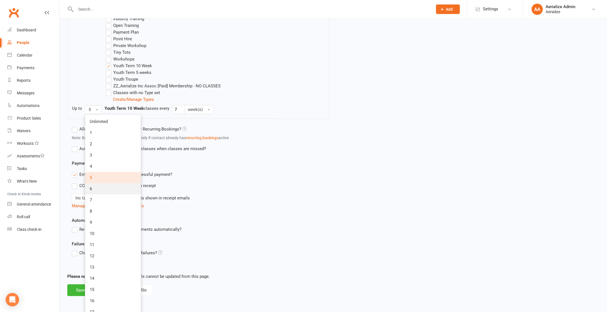
click at [108, 192] on link "6" at bounding box center [113, 188] width 56 height 11
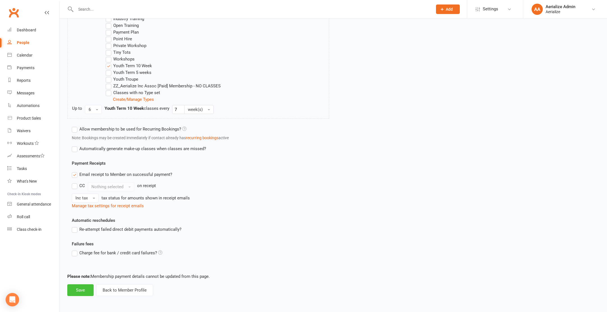
click at [81, 292] on button "Save" at bounding box center [80, 291] width 26 height 12
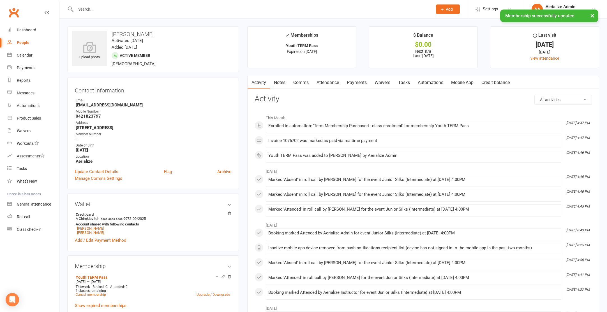
click at [336, 83] on link "Attendance" at bounding box center [328, 82] width 30 height 13
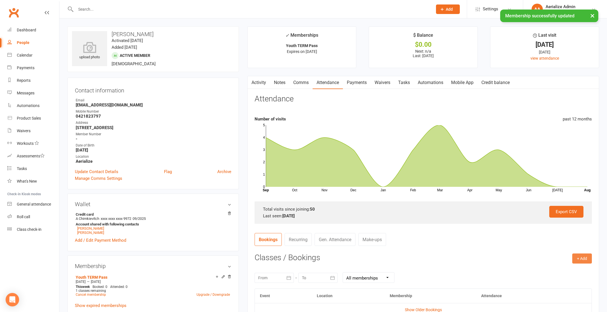
click at [579, 261] on button "+ Add" at bounding box center [583, 259] width 20 height 10
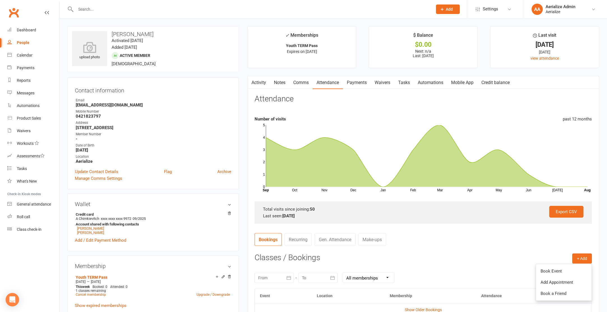
click at [570, 269] on link "Book Event" at bounding box center [564, 271] width 56 height 11
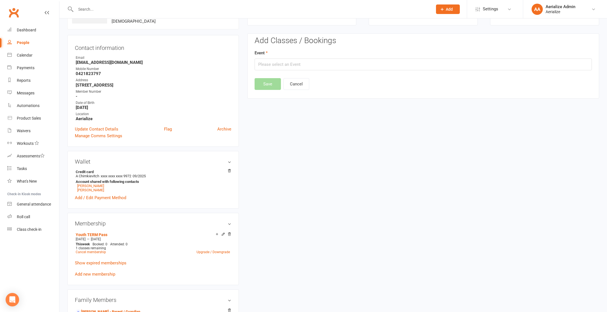
scroll to position [48, 0]
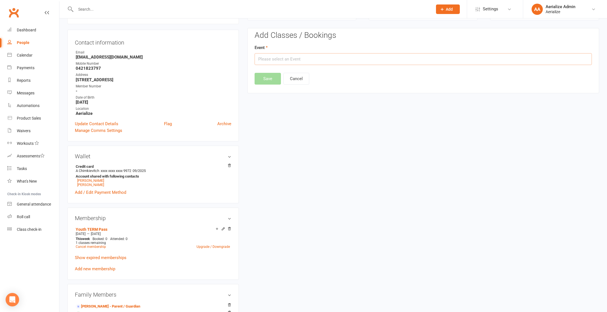
click at [357, 62] on input "text" at bounding box center [423, 59] width 337 height 12
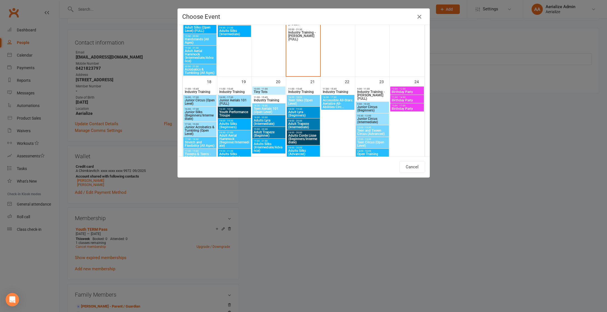
scroll to position [604, 0]
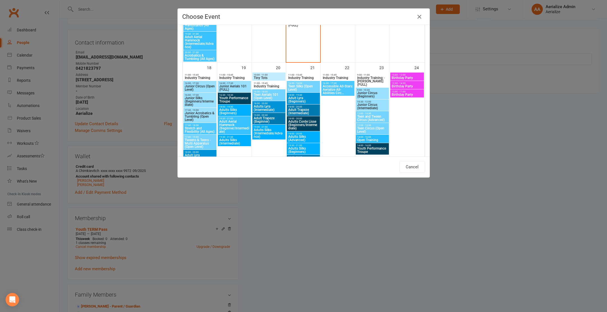
click at [194, 103] on span "Junior Silks (Beginners/Intermediate)" at bounding box center [200, 101] width 31 height 10
type input "Junior Silks (Beginners/Intermediate) - Aug 18, 2025 4:00:00 PM"
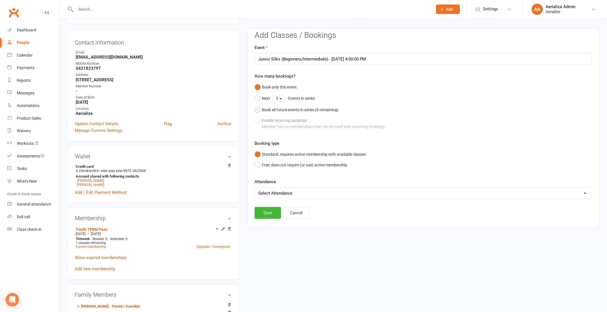
drag, startPoint x: 289, startPoint y: 109, endPoint x: 288, endPoint y: 112, distance: 3.0
click at [289, 109] on div "Book all future events in series ( 6 remaining)" at bounding box center [300, 110] width 77 height 6
click at [273, 182] on button "Save" at bounding box center [268, 185] width 26 height 12
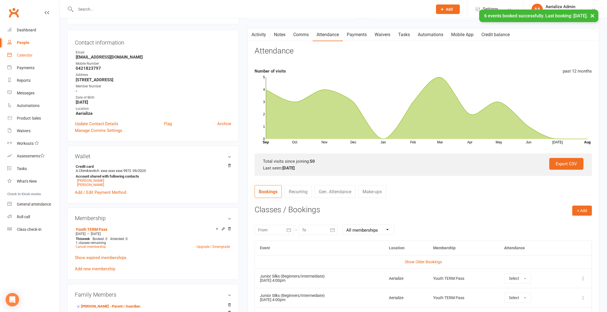
click at [24, 54] on div "Calendar" at bounding box center [25, 55] width 16 height 4
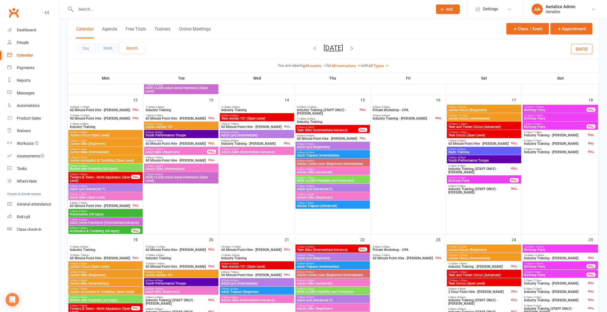
scroll to position [282, 0]
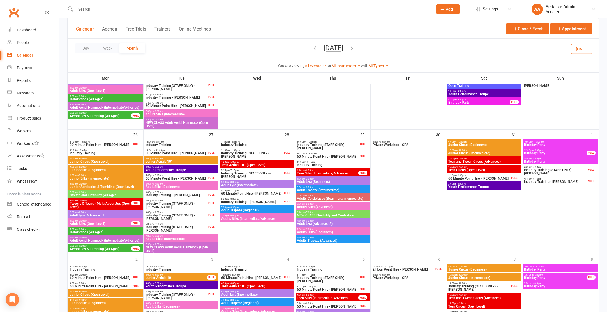
click at [355, 46] on icon "button" at bounding box center [352, 48] width 6 height 6
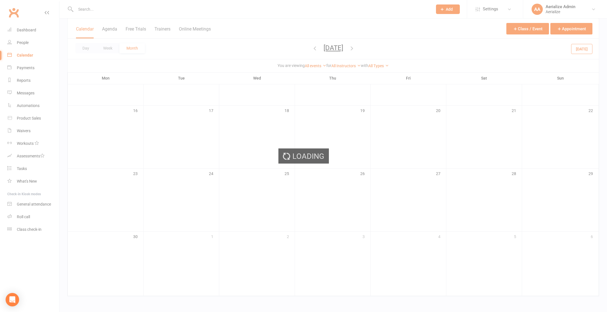
click at [357, 46] on div "Loading" at bounding box center [303, 156] width 607 height 312
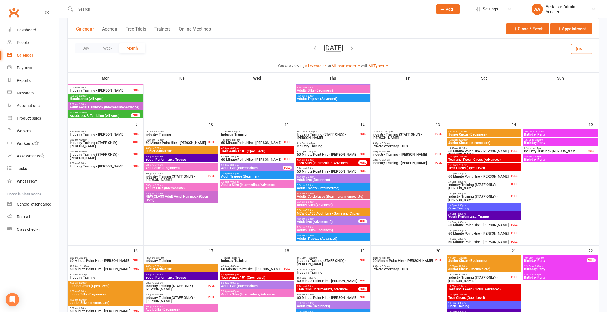
click at [582, 49] on button "Today" at bounding box center [581, 49] width 21 height 10
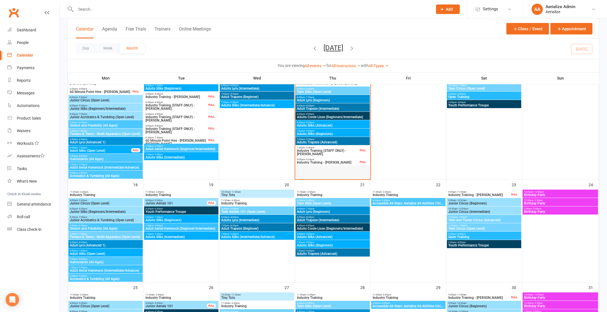
scroll to position [366, 0]
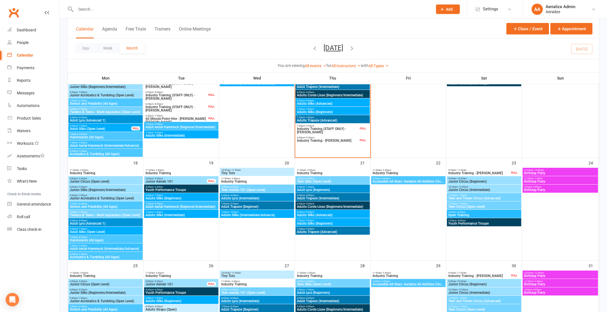
click at [109, 189] on span "Junior Silks (Beginners/Intermediate)" at bounding box center [106, 190] width 72 height 3
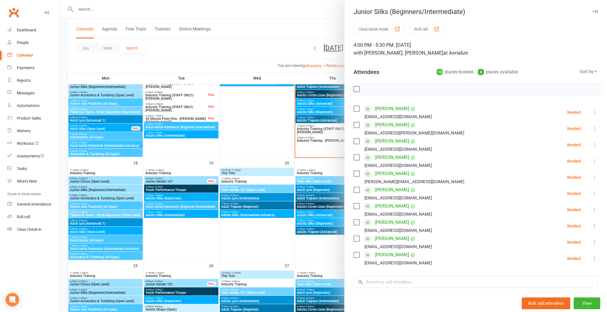
click at [108, 181] on div at bounding box center [333, 156] width 548 height 312
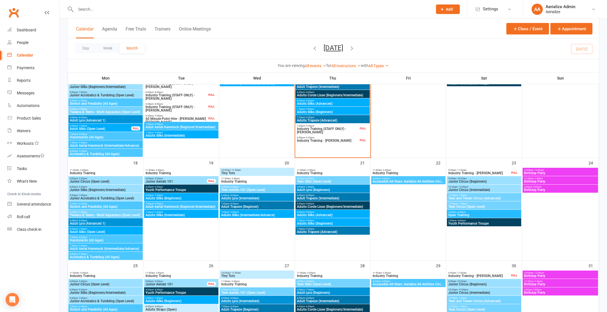
click at [105, 181] on span "Junior Circus (Open Level)" at bounding box center [106, 181] width 72 height 3
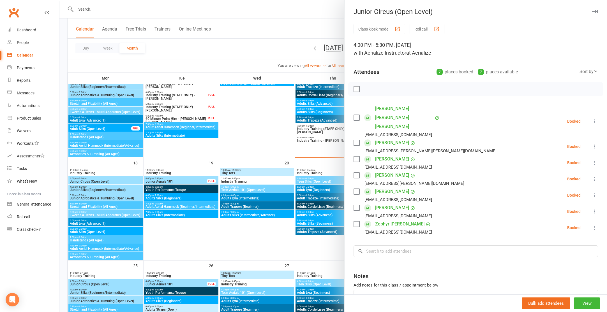
click at [103, 192] on div at bounding box center [333, 156] width 548 height 312
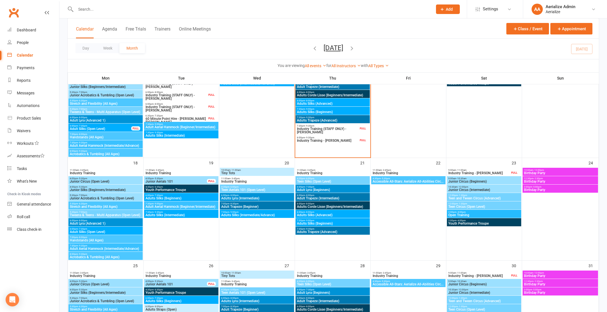
click at [102, 199] on span "Junior Acrobatics & Tumbling (Open Level)" at bounding box center [106, 198] width 72 height 3
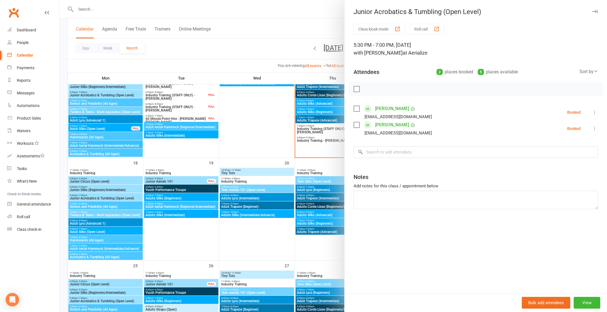
click at [107, 180] on div at bounding box center [333, 156] width 548 height 312
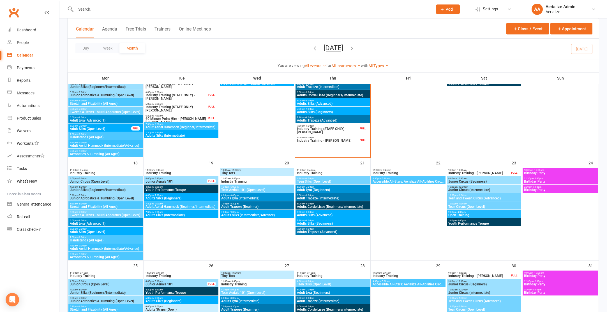
click at [107, 180] on span "Junior Circus (Open Level)" at bounding box center [106, 181] width 72 height 3
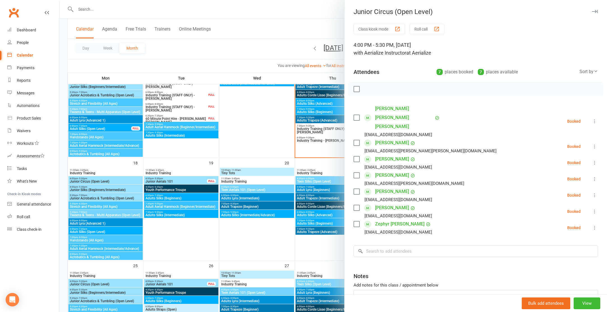
click at [220, 245] on div at bounding box center [333, 156] width 548 height 312
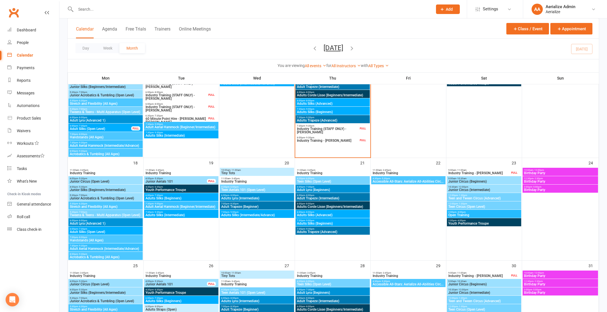
click at [457, 180] on span "Junior Circus (Beginners)" at bounding box center [484, 181] width 72 height 3
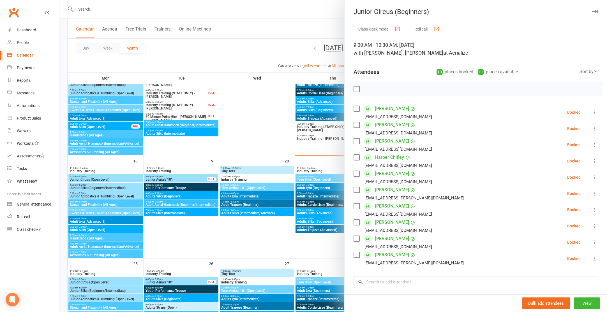
scroll to position [369, 0]
click at [266, 225] on div at bounding box center [333, 156] width 548 height 312
